Goal: Task Accomplishment & Management: Manage account settings

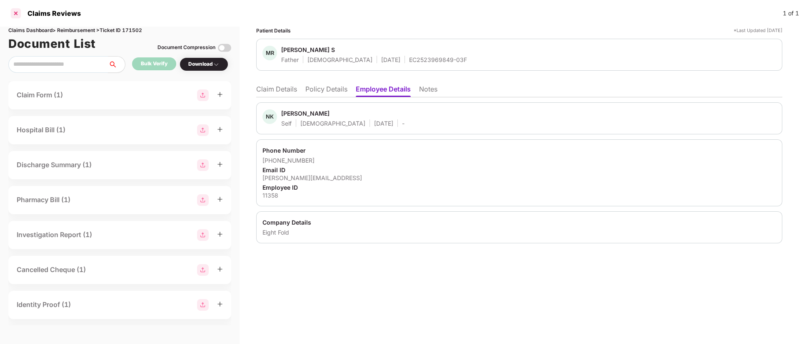
click at [19, 15] on div at bounding box center [15, 13] width 13 height 13
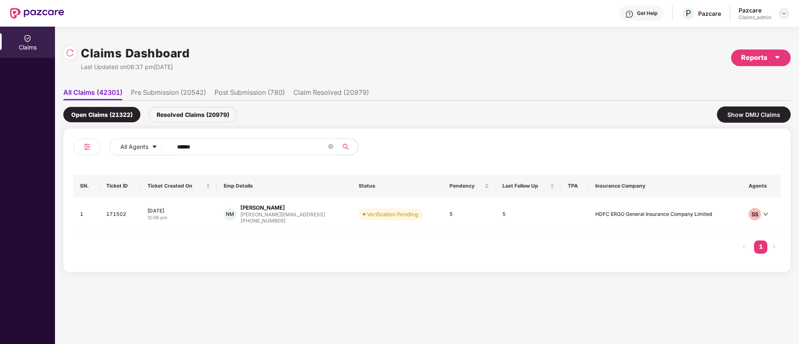
click at [783, 11] on img at bounding box center [784, 13] width 7 height 7
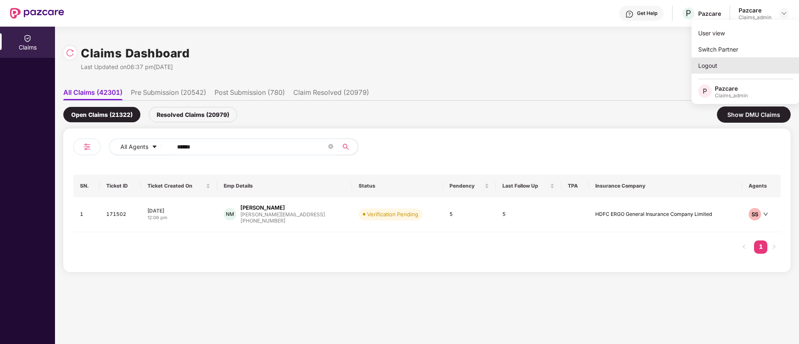
click at [716, 65] on div "Logout" at bounding box center [745, 65] width 108 height 16
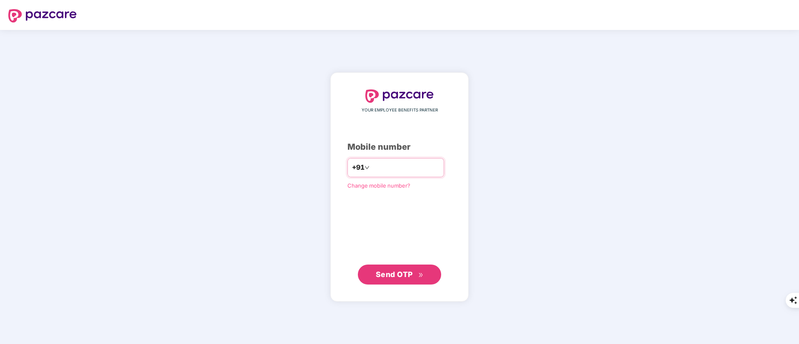
click at [407, 165] on input "number" at bounding box center [405, 167] width 68 height 13
type input "**********"
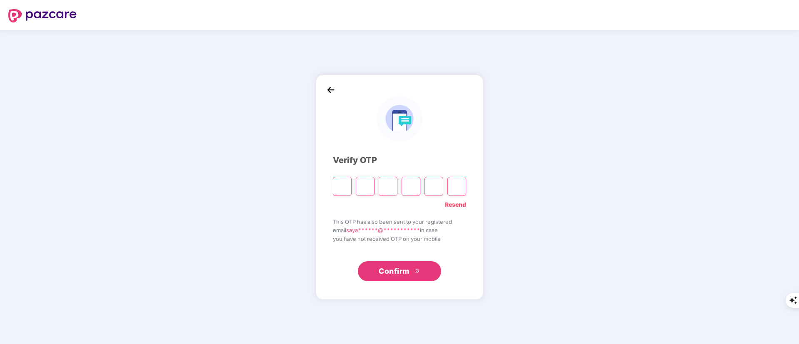
type input "*"
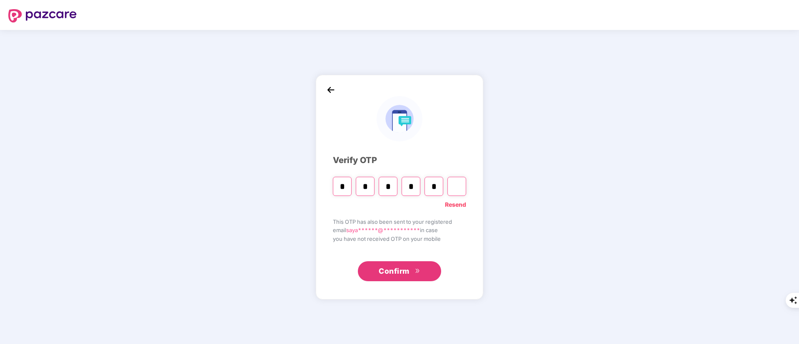
type input "*"
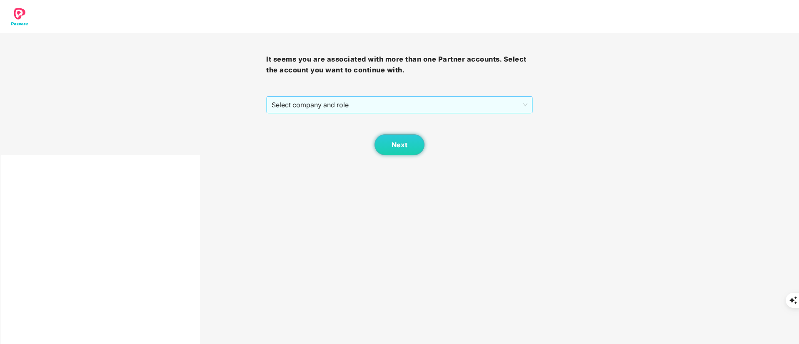
click at [313, 105] on span "Select company and role" at bounding box center [399, 105] width 255 height 16
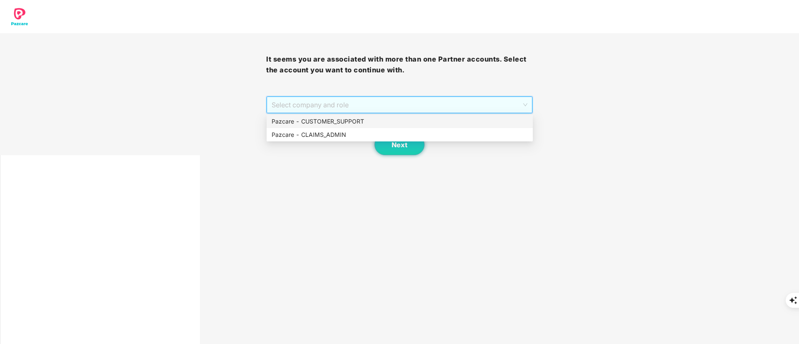
click at [318, 120] on div "Pazcare - CUSTOMER_SUPPORT" at bounding box center [400, 121] width 256 height 9
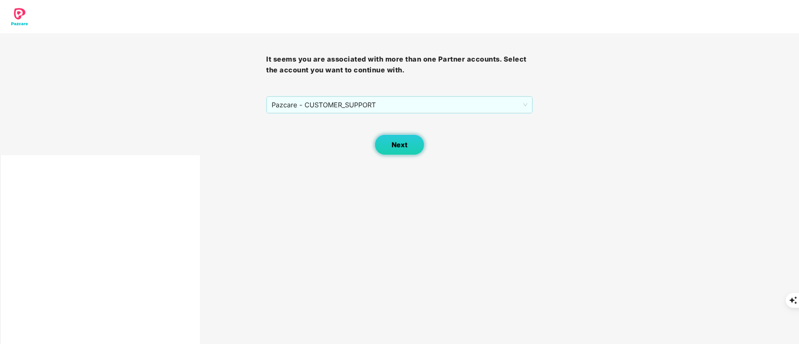
click at [391, 142] on button "Next" at bounding box center [399, 145] width 50 height 21
